Goal: Task Accomplishment & Management: Manage account settings

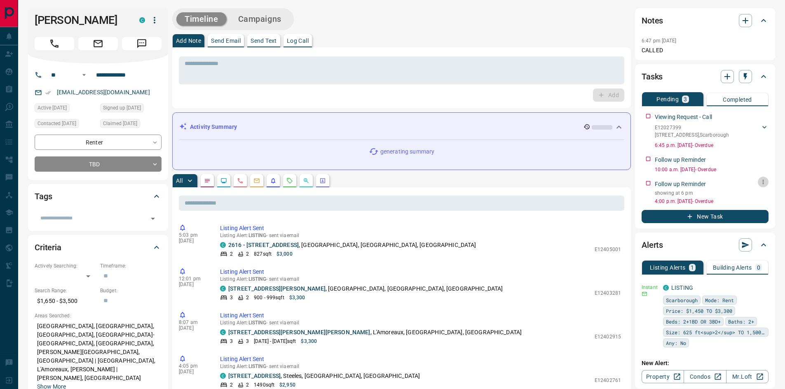
click at [764, 185] on icon "button" at bounding box center [763, 182] width 7 height 7
click at [753, 208] on li "Edit" at bounding box center [750, 205] width 36 height 12
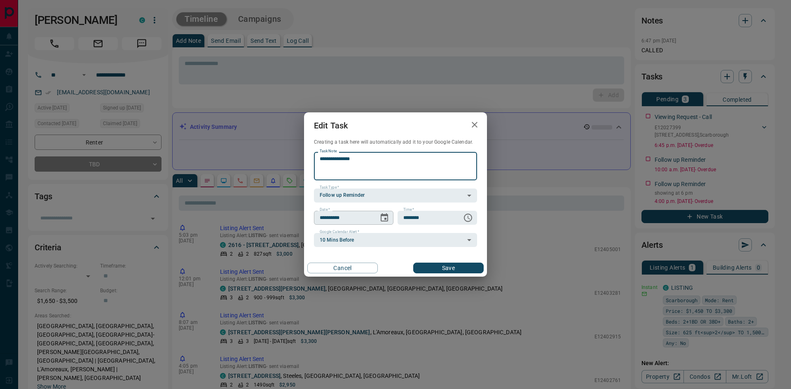
click at [390, 217] on button "Choose date, selected date is Jun 28, 2025" at bounding box center [384, 218] width 16 height 16
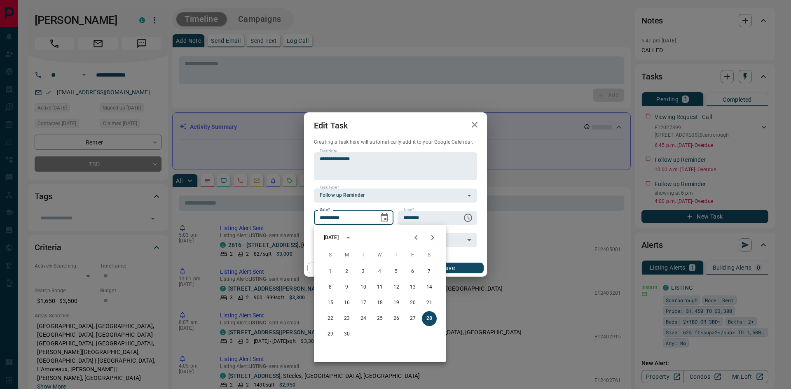
click at [435, 236] on icon "Next month" at bounding box center [433, 238] width 10 height 10
click at [435, 238] on icon "Next month" at bounding box center [433, 238] width 10 height 10
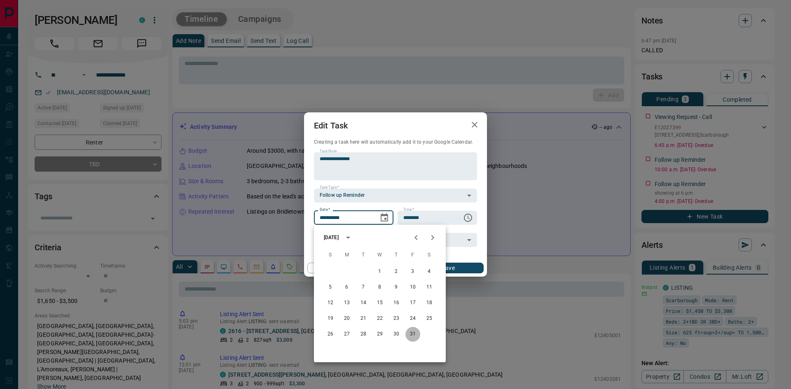
click at [406, 335] on button "31" at bounding box center [412, 334] width 15 height 15
type input "**********"
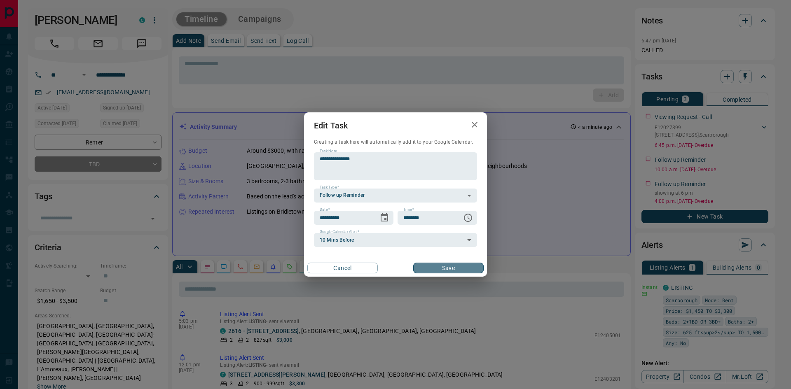
click at [456, 268] on button "Save" at bounding box center [448, 268] width 70 height 11
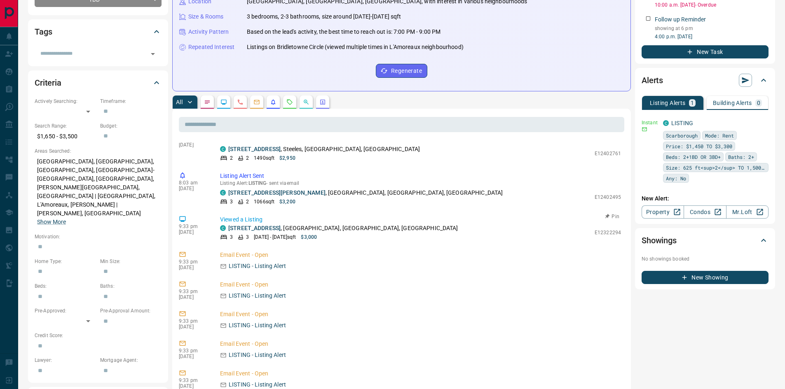
scroll to position [176, 0]
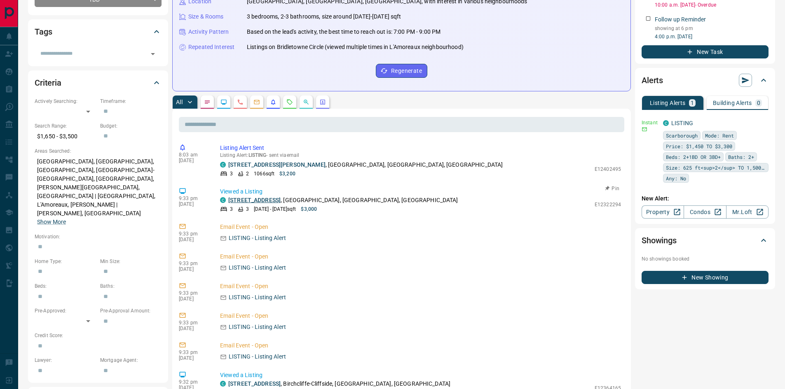
click at [254, 200] on link "[STREET_ADDRESS]" at bounding box center [254, 200] width 52 height 7
